Goal: Find contact information: Find contact information

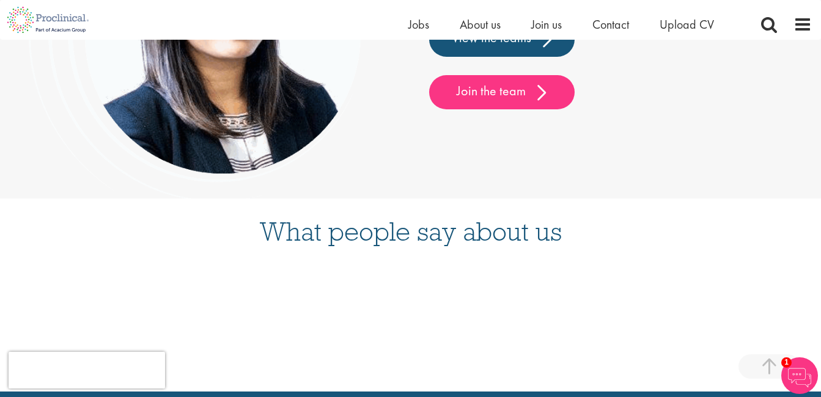
scroll to position [2916, 0]
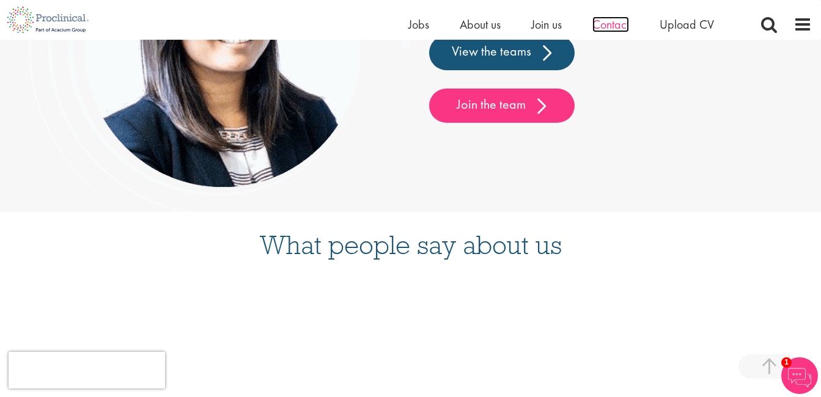
click at [611, 24] on span "Contact" at bounding box center [610, 25] width 37 height 16
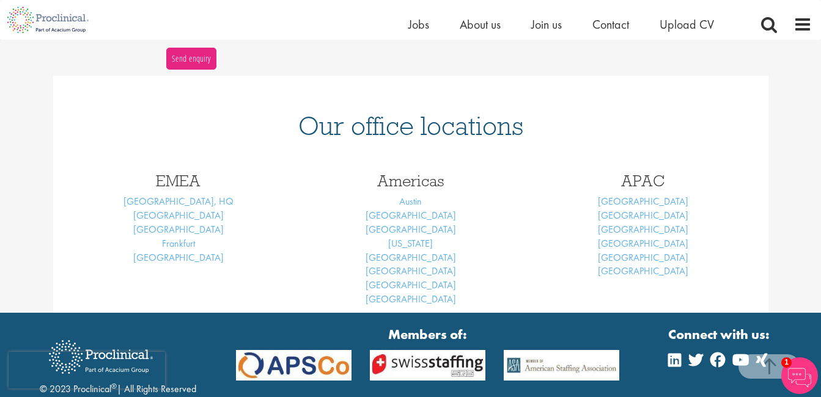
scroll to position [500, 0]
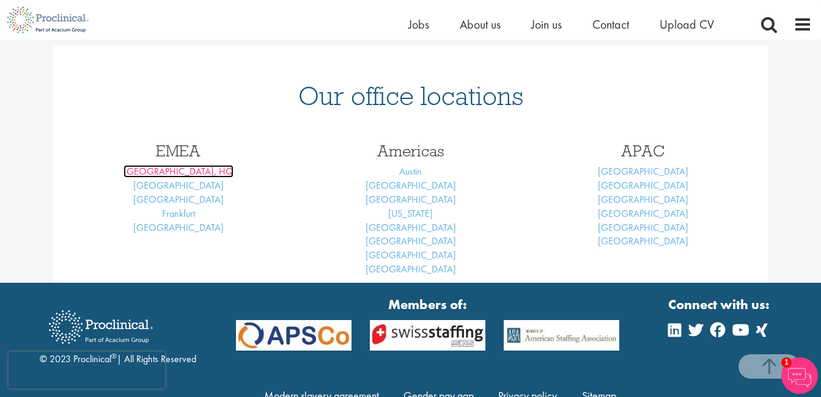
click at [170, 172] on link "[GEOGRAPHIC_DATA], HQ" at bounding box center [179, 171] width 110 height 13
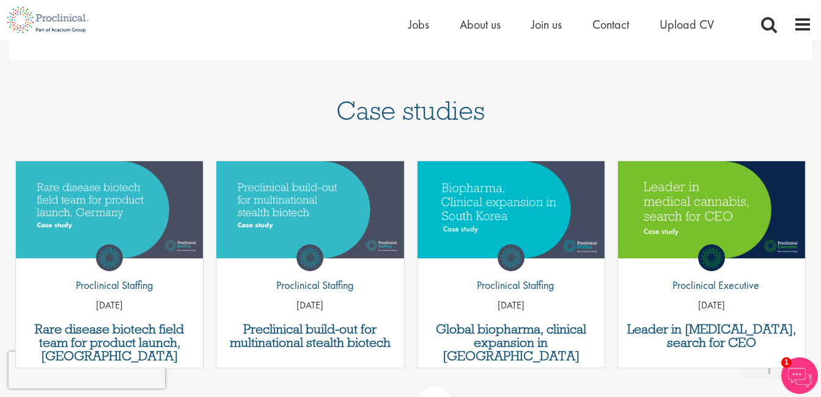
scroll to position [977, 0]
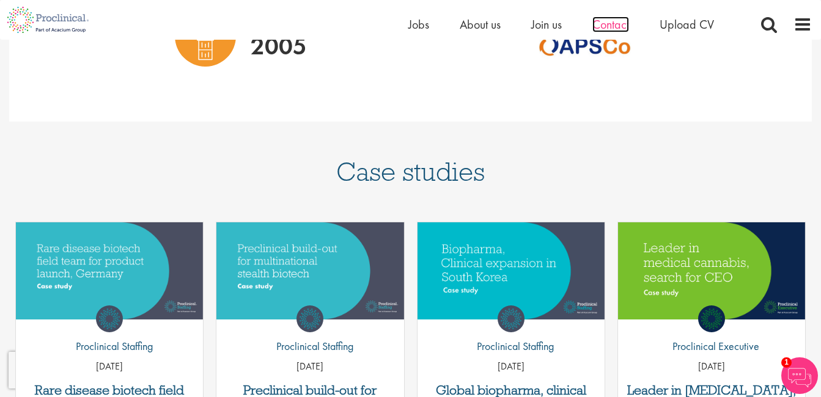
click at [626, 23] on span "Contact" at bounding box center [610, 25] width 37 height 16
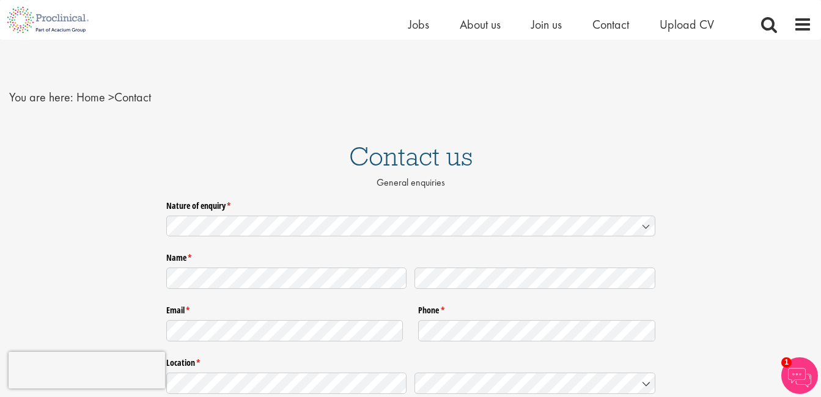
scroll to position [245, 0]
